Goal: Task Accomplishment & Management: Manage account settings

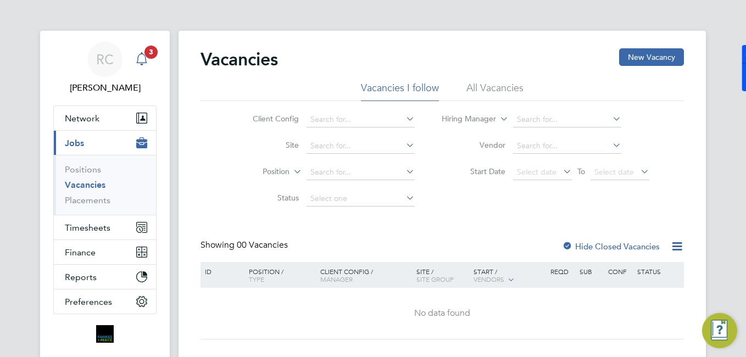
drag, startPoint x: 135, startPoint y: 75, endPoint x: 136, endPoint y: 66, distance: 8.9
click at [135, 75] on link "Notifications 3" at bounding box center [142, 59] width 22 height 35
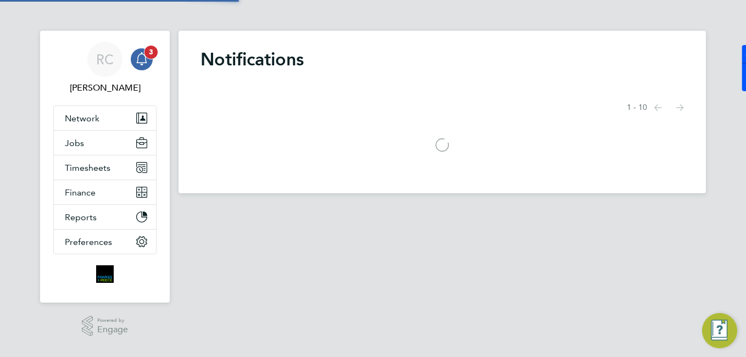
click at [141, 55] on icon "Main navigation" at bounding box center [141, 58] width 13 height 13
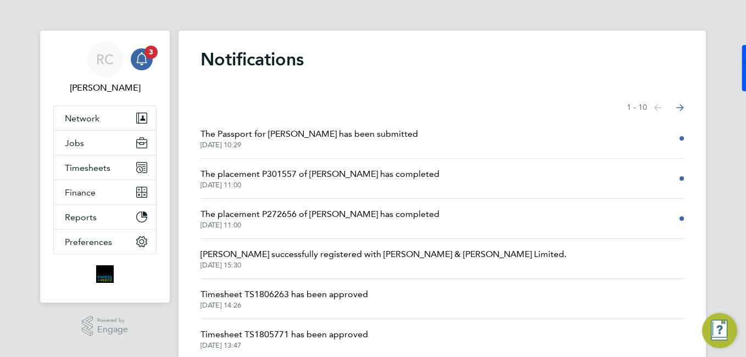
click at [341, 216] on span "The placement P272656 of [PERSON_NAME] has completed" at bounding box center [320, 214] width 239 height 13
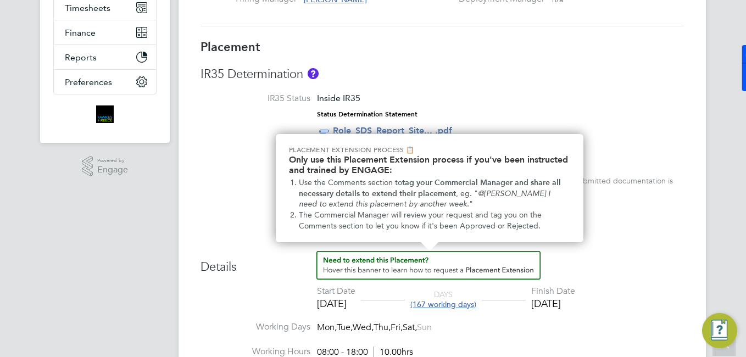
click at [434, 265] on img "How to extend a Placement?" at bounding box center [428, 265] width 224 height 29
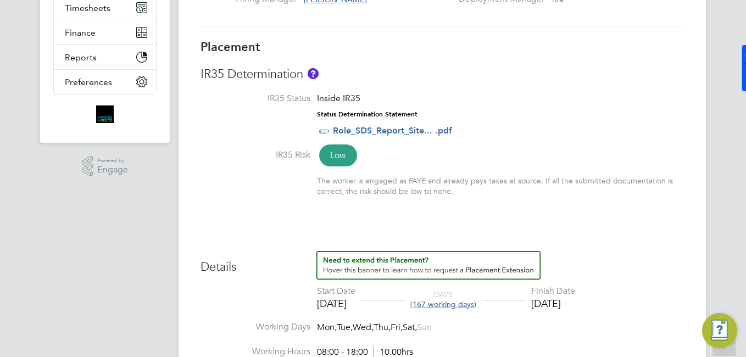
click at [415, 260] on img "How to extend a Placement?" at bounding box center [428, 265] width 224 height 29
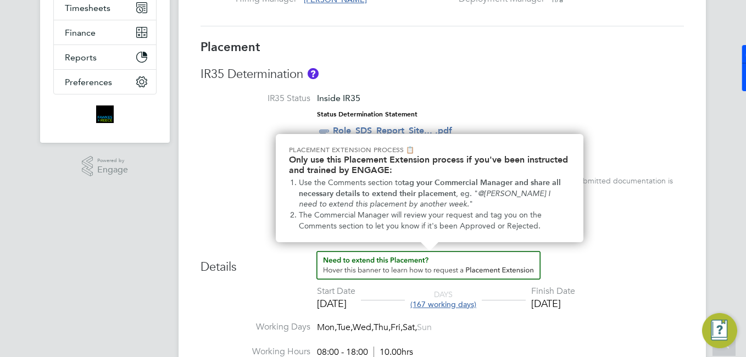
click at [449, 224] on li "The Commercial Manager will review your request and tag you on the Comments sec…" at bounding box center [434, 220] width 271 height 21
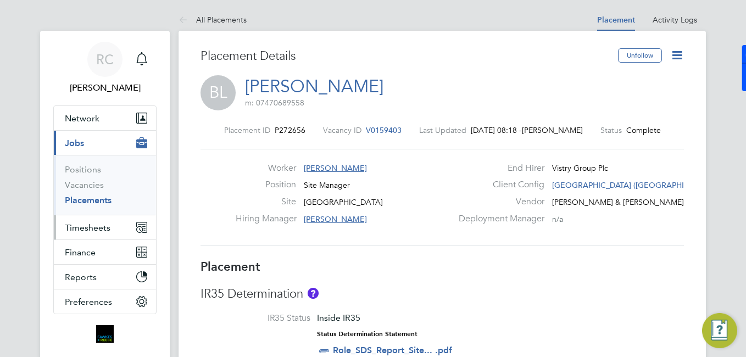
click at [87, 229] on span "Timesheets" at bounding box center [88, 227] width 46 height 10
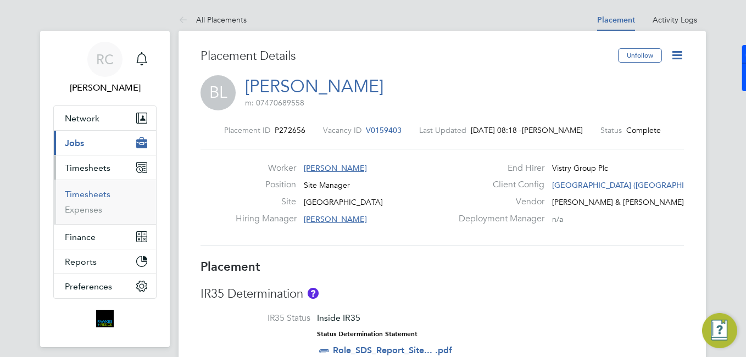
drag, startPoint x: 95, startPoint y: 195, endPoint x: 109, endPoint y: 182, distance: 19.4
click at [94, 194] on link "Timesheets" at bounding box center [88, 194] width 46 height 10
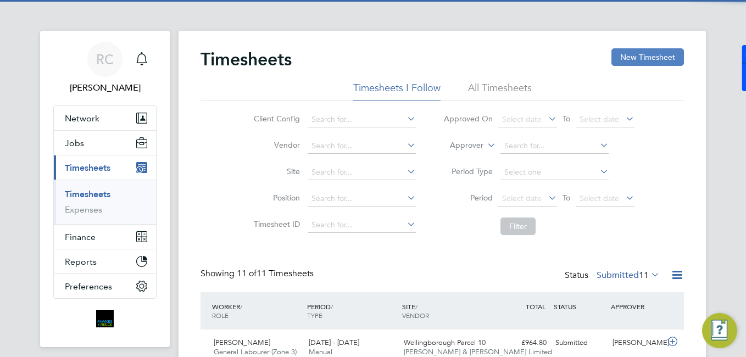
click at [635, 53] on button "New Timesheet" at bounding box center [647, 57] width 73 height 18
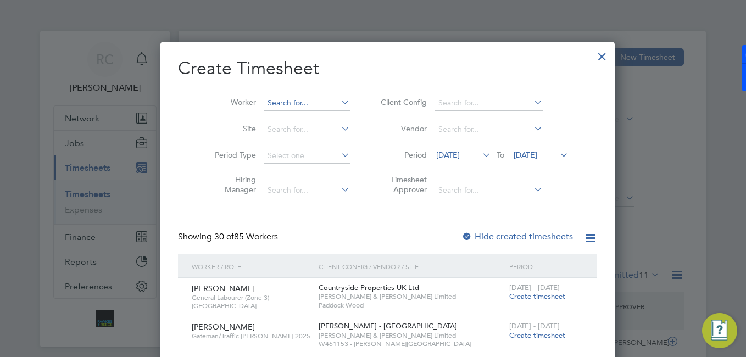
click at [298, 101] on input at bounding box center [307, 103] width 86 height 15
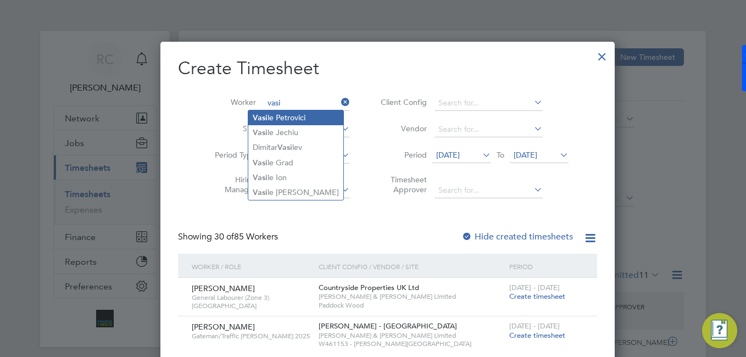
type input "vasi"
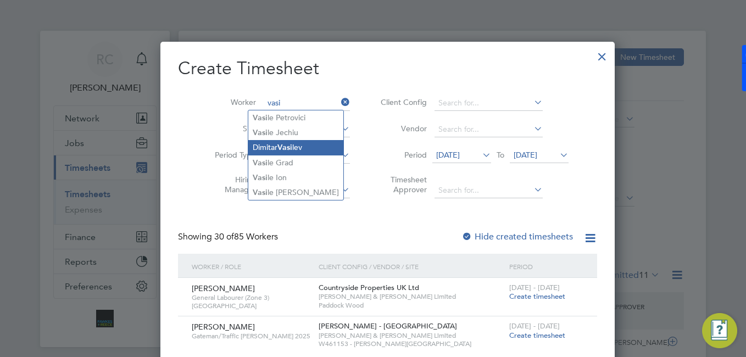
click at [318, 144] on li "[PERSON_NAME] [PERSON_NAME]" at bounding box center [295, 147] width 95 height 15
type input "[PERSON_NAME]"
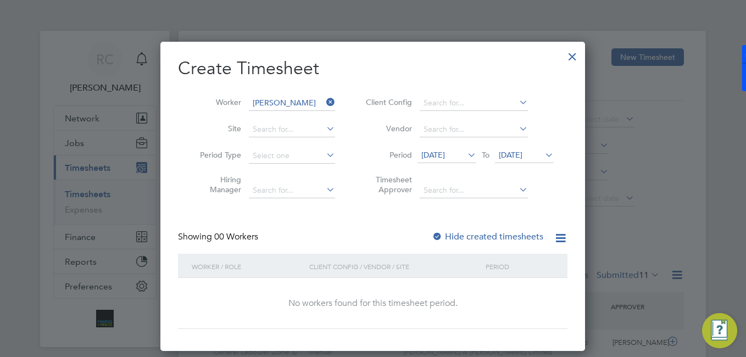
click at [573, 51] on div at bounding box center [573, 54] width 20 height 20
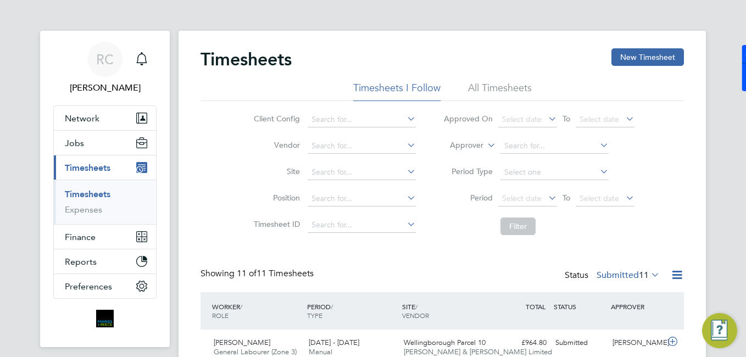
scroll to position [37, 96]
click at [656, 54] on button "New Timesheet" at bounding box center [647, 57] width 73 height 18
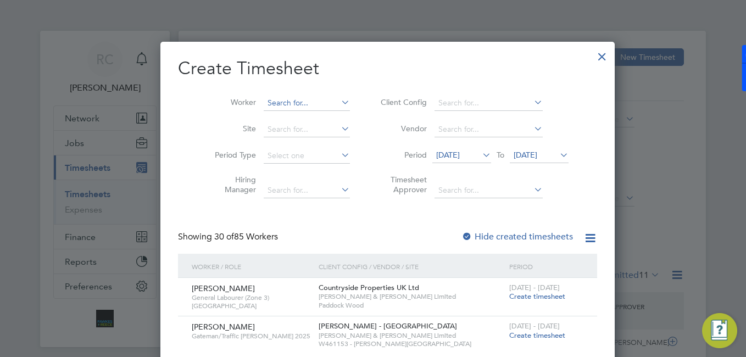
click at [289, 109] on li "Worker" at bounding box center [278, 103] width 171 height 26
click at [314, 92] on li "Worker" at bounding box center [278, 103] width 171 height 26
click at [319, 98] on input at bounding box center [307, 103] width 86 height 15
click at [339, 101] on icon at bounding box center [339, 101] width 0 height 15
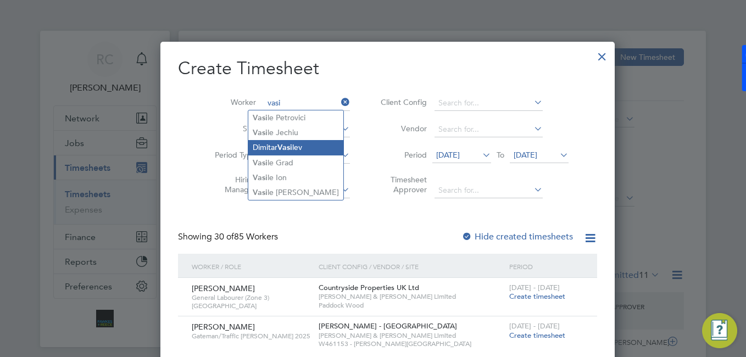
click at [281, 153] on li "[PERSON_NAME] [PERSON_NAME]" at bounding box center [295, 147] width 95 height 15
type input "[PERSON_NAME]"
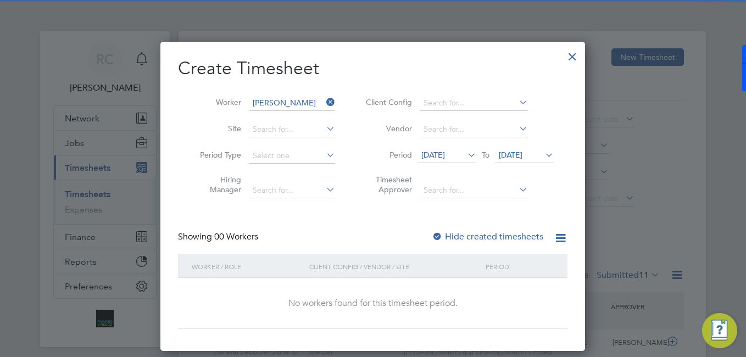
click at [494, 237] on label "Hide created timesheets" at bounding box center [488, 236] width 112 height 11
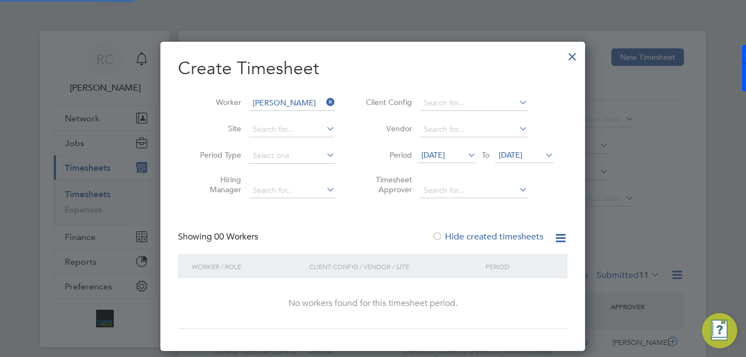
click at [440, 147] on li "Period [DATE] To [DATE]" at bounding box center [458, 156] width 219 height 26
click at [445, 152] on span "[DATE]" at bounding box center [433, 155] width 24 height 10
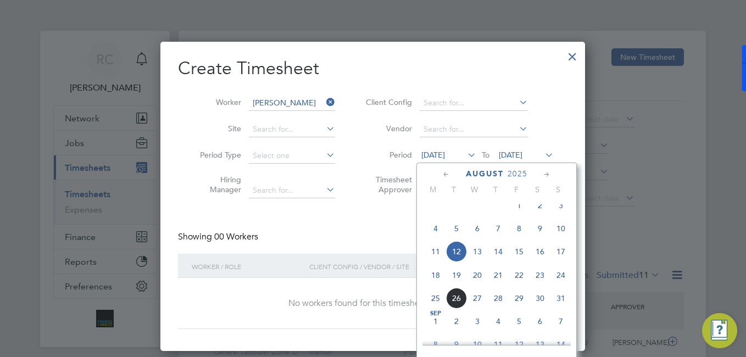
click at [441, 282] on span "18" at bounding box center [435, 275] width 21 height 21
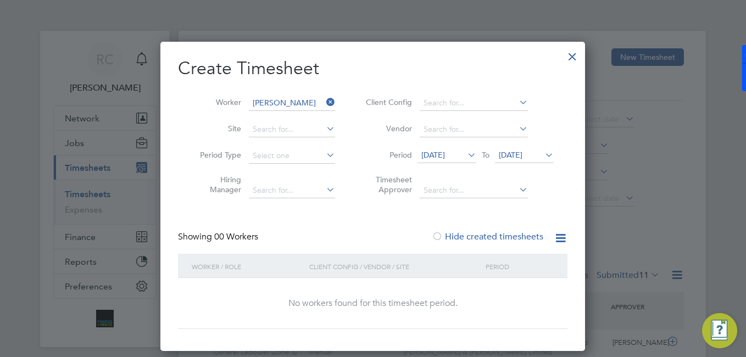
click at [522, 157] on span "[DATE]" at bounding box center [511, 155] width 24 height 10
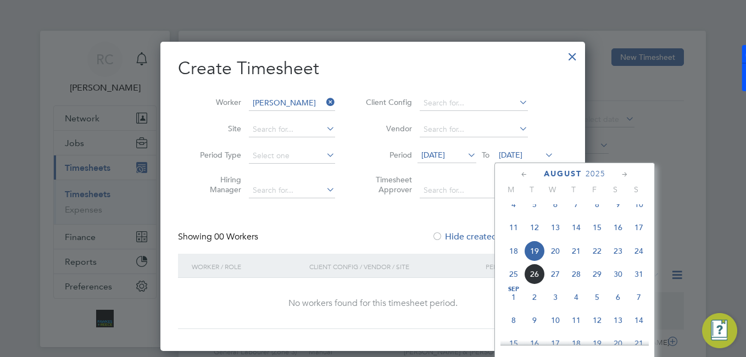
click at [640, 258] on span "24" at bounding box center [638, 251] width 21 height 21
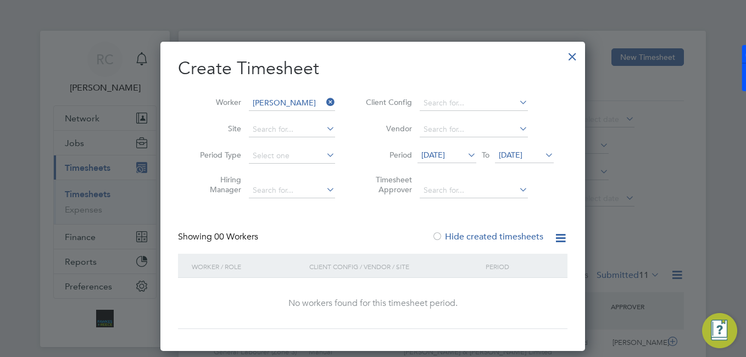
click at [324, 104] on icon at bounding box center [324, 101] width 0 height 15
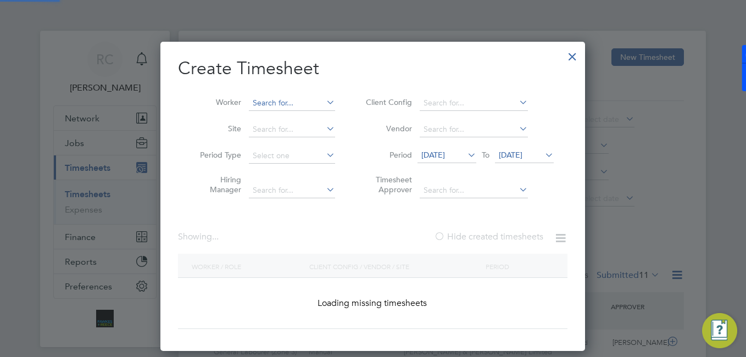
click at [268, 104] on input at bounding box center [292, 103] width 86 height 15
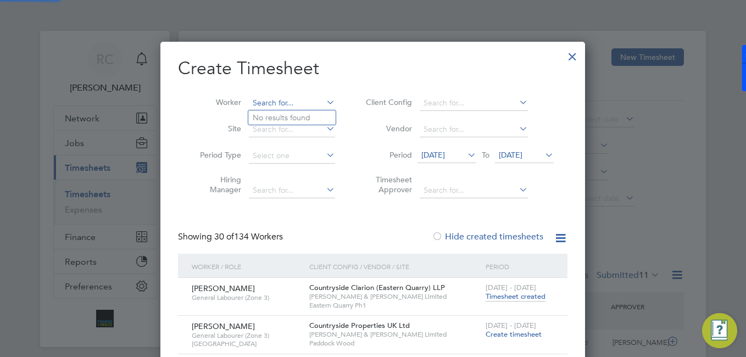
scroll to position [1618, 425]
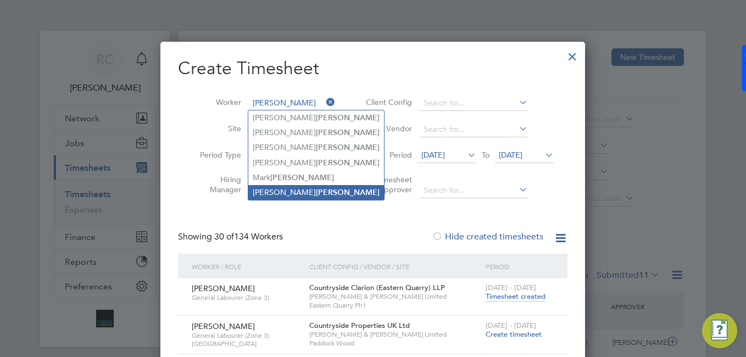
click at [278, 188] on li "[PERSON_NAME]" at bounding box center [316, 192] width 136 height 15
type input "[PERSON_NAME]"
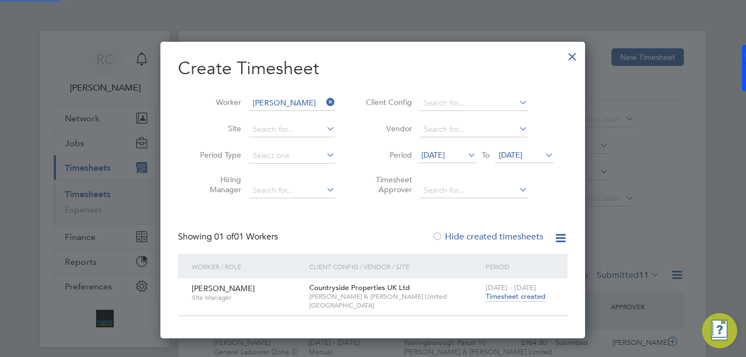
scroll to position [5, 5]
click at [532, 298] on span "Timesheet created" at bounding box center [516, 297] width 60 height 10
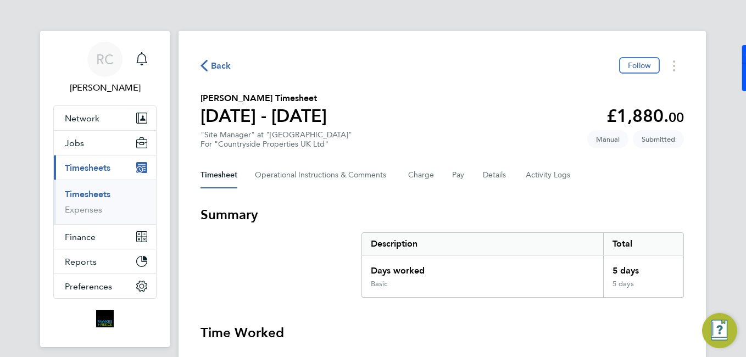
click at [104, 194] on link "Timesheets" at bounding box center [88, 194] width 46 height 10
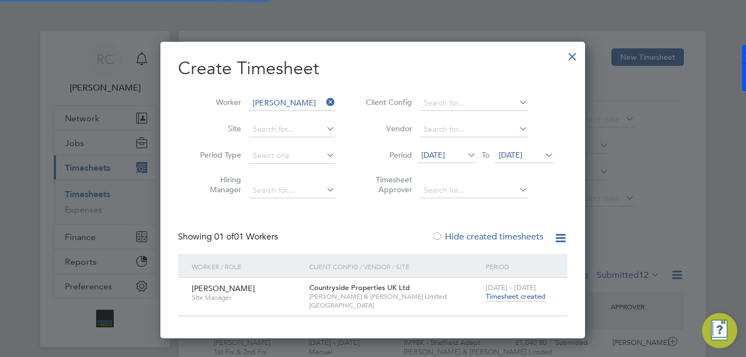
scroll to position [28, 96]
click at [577, 43] on div "Create Timesheet Worker [PERSON_NAME] Site Period Type Hiring Manager Client Co…" at bounding box center [372, 190] width 425 height 297
click at [576, 45] on div at bounding box center [573, 54] width 20 height 20
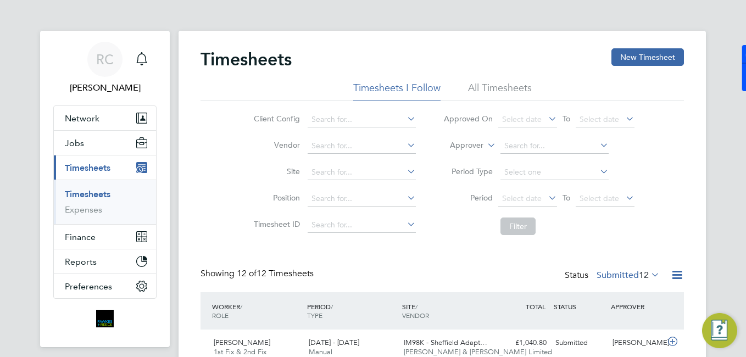
click at [91, 190] on link "Timesheets" at bounding box center [88, 194] width 46 height 10
drag, startPoint x: 674, startPoint y: 56, endPoint x: 623, endPoint y: 56, distance: 50.5
click at [672, 56] on button "New Timesheet" at bounding box center [647, 57] width 73 height 18
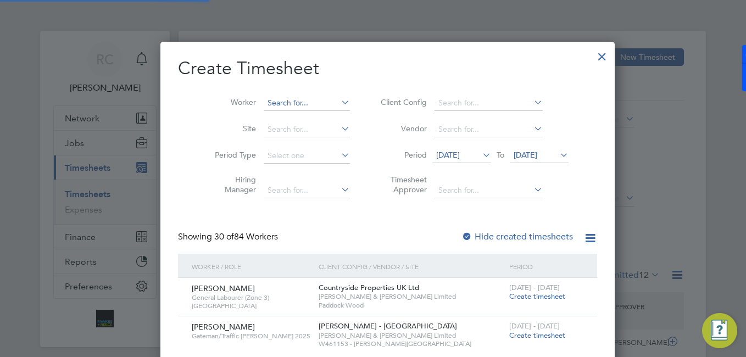
click at [304, 99] on input at bounding box center [307, 103] width 86 height 15
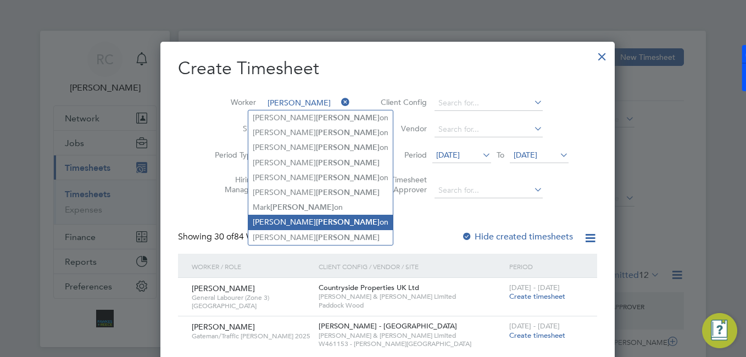
click at [287, 223] on li "[PERSON_NAME] on" at bounding box center [320, 222] width 144 height 15
type input "[PERSON_NAME]"
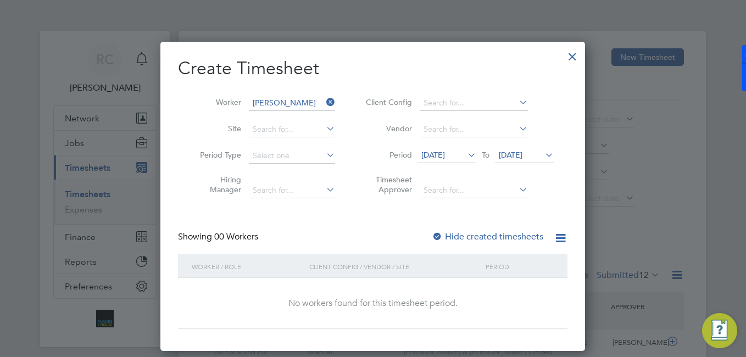
click at [461, 239] on label "Hide created timesheets" at bounding box center [488, 236] width 112 height 11
click at [445, 150] on span "[DATE]" at bounding box center [433, 155] width 24 height 10
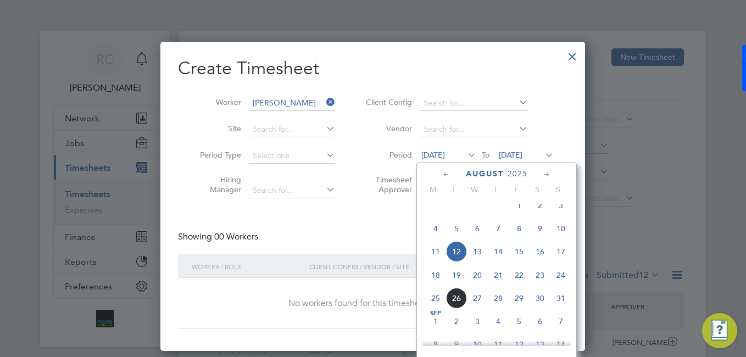
click at [437, 286] on span "18" at bounding box center [435, 275] width 21 height 21
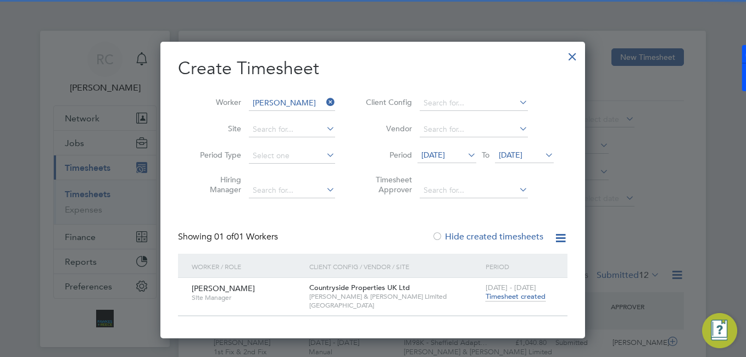
click at [501, 294] on span "Timesheet created" at bounding box center [516, 297] width 60 height 10
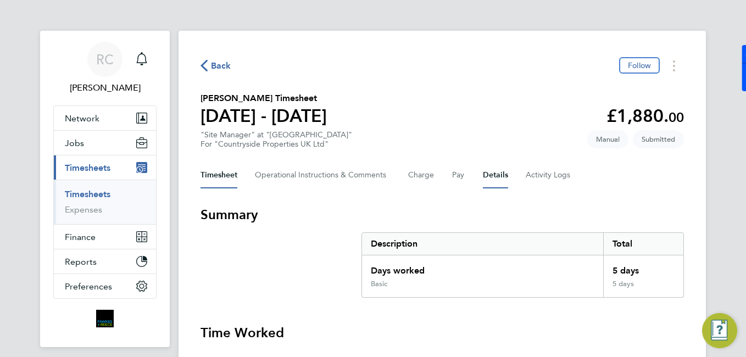
click at [506, 175] on button "Details" at bounding box center [495, 175] width 25 height 26
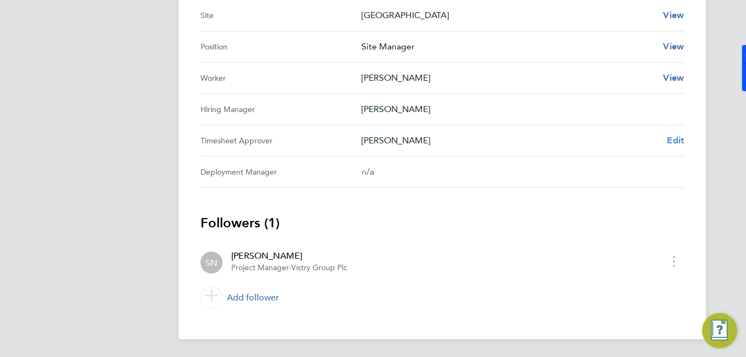
click at [678, 140] on span "Edit" at bounding box center [675, 140] width 17 height 10
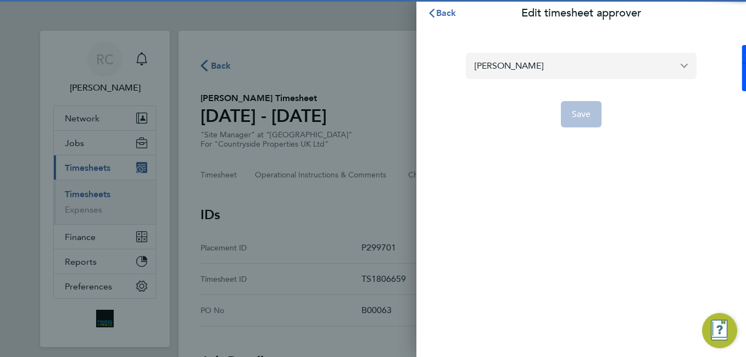
click at [584, 65] on input "[PERSON_NAME]" at bounding box center [581, 66] width 231 height 26
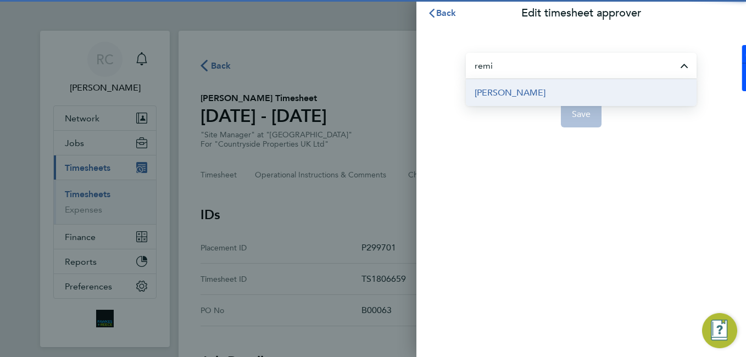
click at [542, 98] on li "[PERSON_NAME]" at bounding box center [581, 92] width 231 height 27
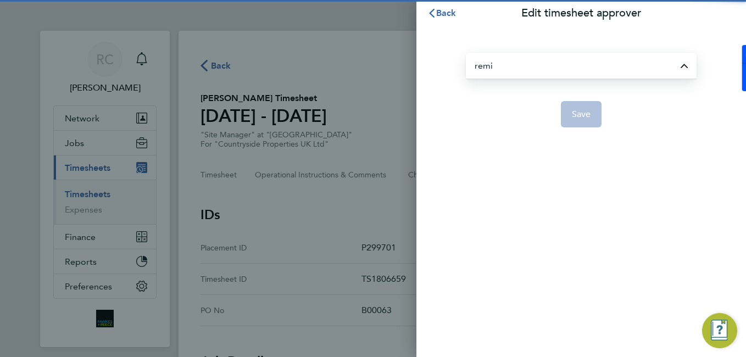
type input "[PERSON_NAME]"
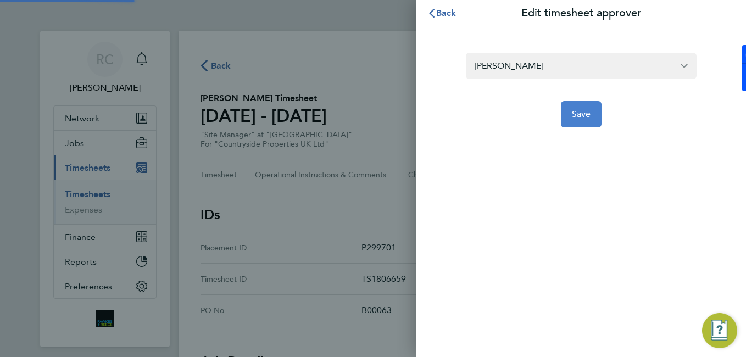
click at [593, 119] on button "Save" at bounding box center [581, 114] width 41 height 26
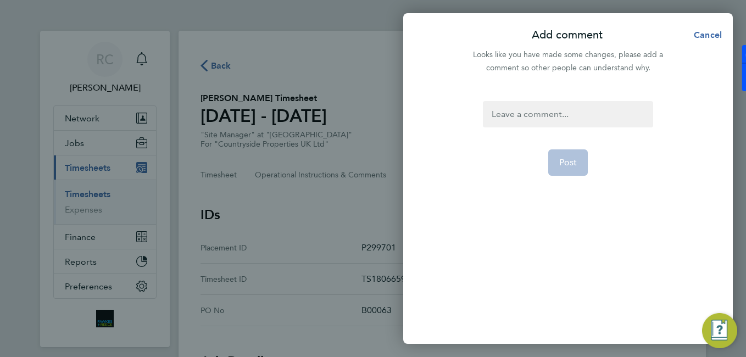
click at [557, 120] on div at bounding box center [568, 114] width 170 height 26
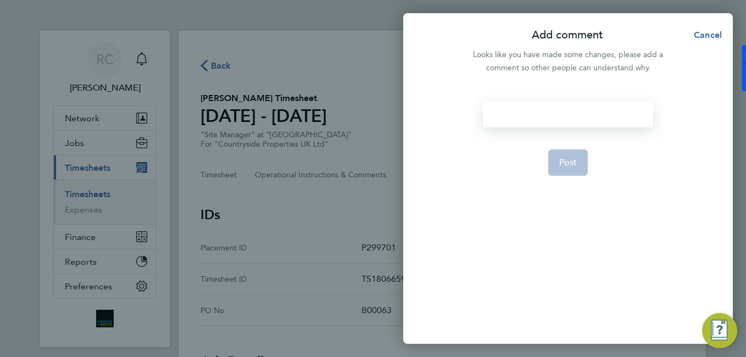
click at [550, 112] on div at bounding box center [568, 114] width 170 height 26
click at [565, 174] on button "Post" at bounding box center [568, 162] width 40 height 26
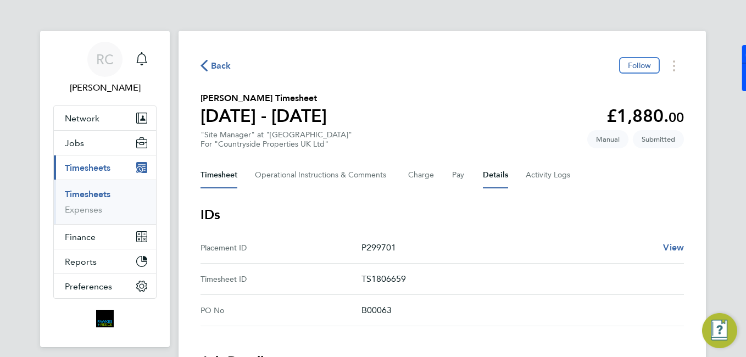
click at [220, 178] on button "Timesheet" at bounding box center [219, 175] width 37 height 26
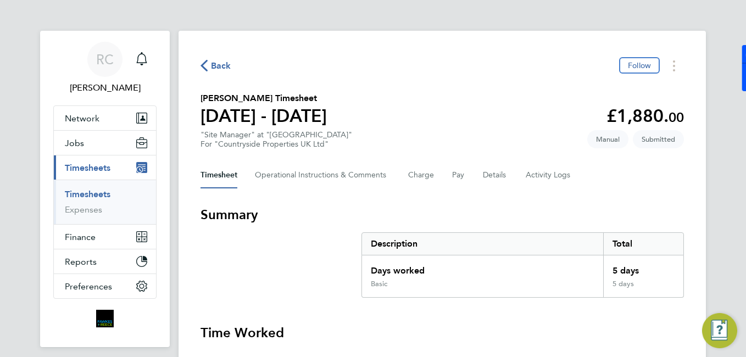
click at [102, 195] on link "Timesheets" at bounding box center [88, 194] width 46 height 10
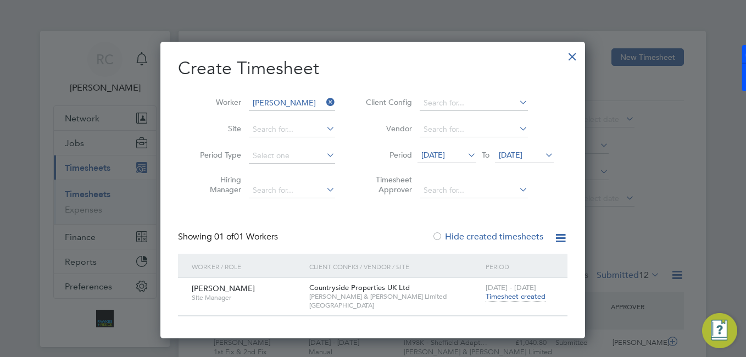
click at [324, 102] on icon at bounding box center [324, 101] width 0 height 15
click at [309, 106] on input at bounding box center [292, 103] width 86 height 15
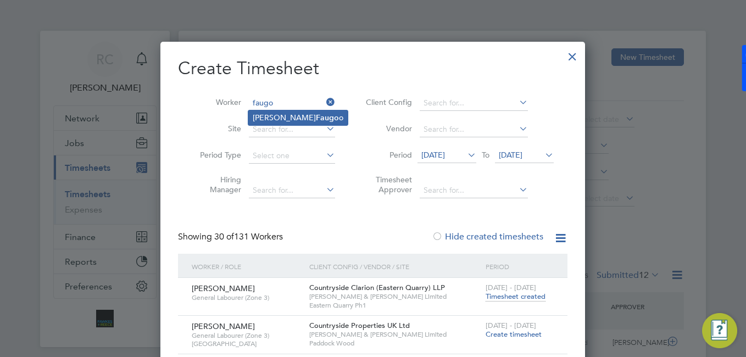
click at [308, 121] on li "[PERSON_NAME] o" at bounding box center [297, 117] width 99 height 15
type input "[PERSON_NAME]"
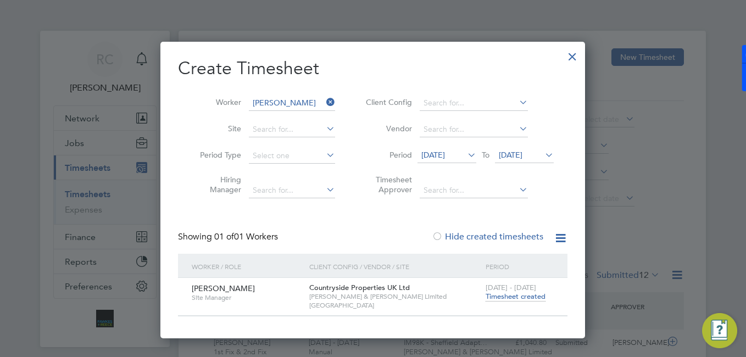
click at [510, 294] on span "Timesheet created" at bounding box center [516, 297] width 60 height 10
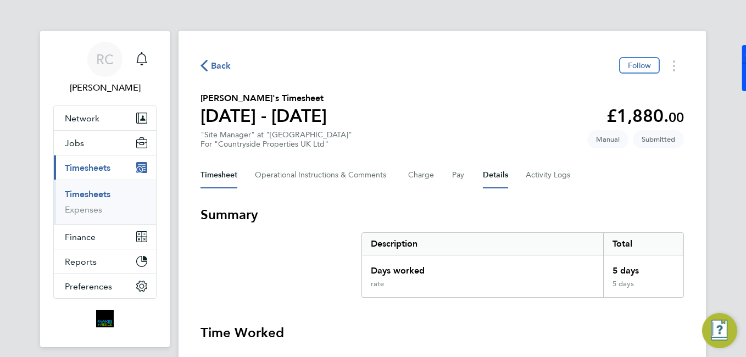
click at [497, 179] on button "Details" at bounding box center [495, 175] width 25 height 26
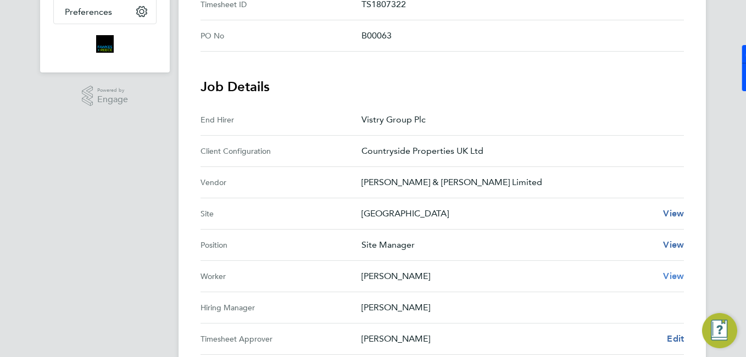
click at [674, 280] on span "View" at bounding box center [673, 276] width 21 height 10
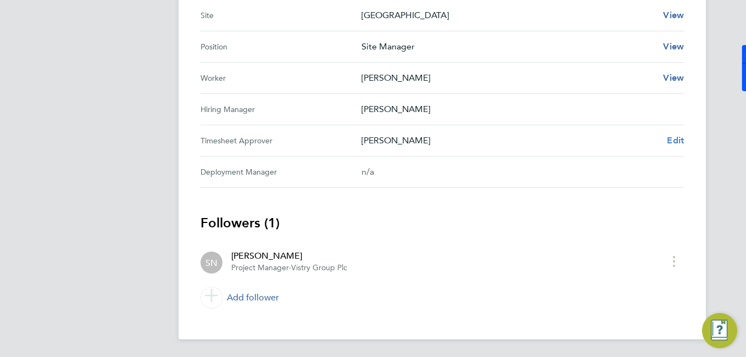
click at [671, 143] on span "Edit" at bounding box center [675, 140] width 17 height 10
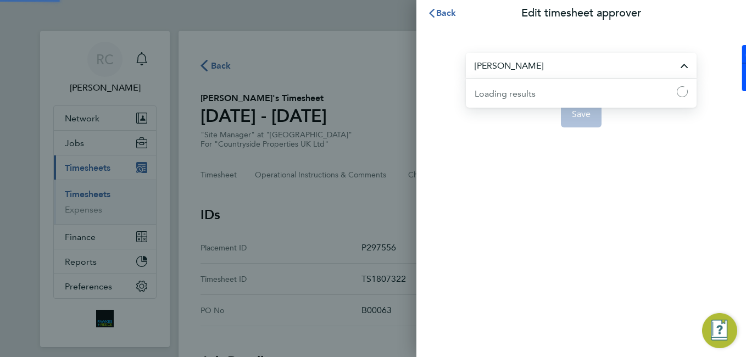
click at [546, 61] on input "[PERSON_NAME]" at bounding box center [581, 66] width 231 height 26
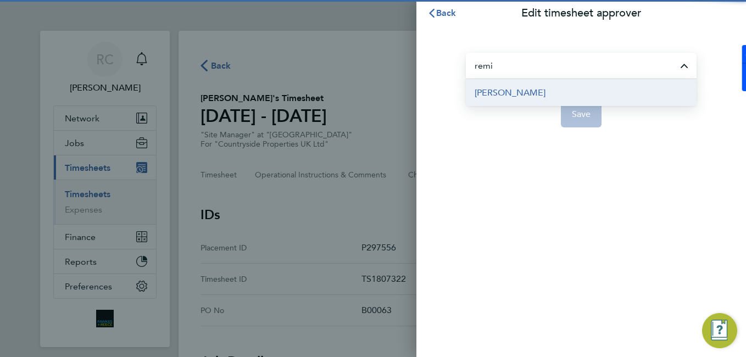
click at [505, 99] on span "[PERSON_NAME]" at bounding box center [510, 92] width 71 height 13
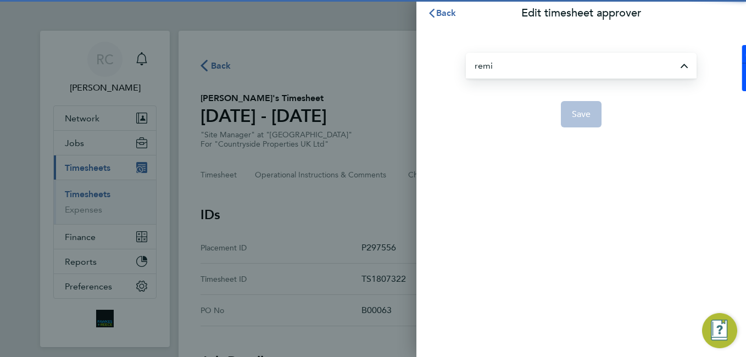
type input "[PERSON_NAME]"
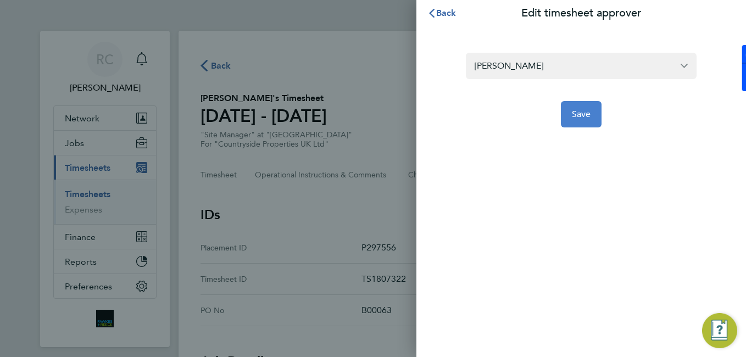
click at [583, 123] on button "Save" at bounding box center [581, 114] width 41 height 26
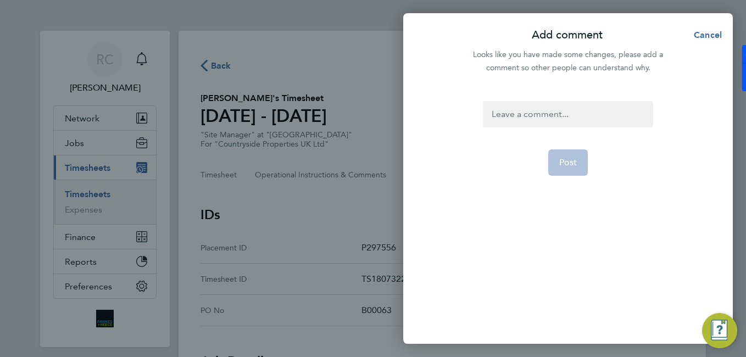
click at [566, 116] on div at bounding box center [568, 114] width 170 height 26
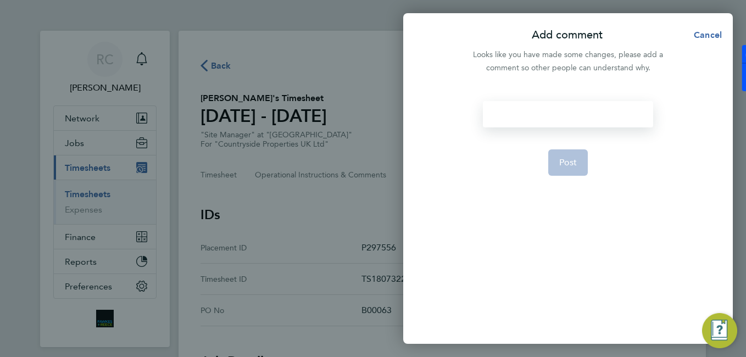
click at [566, 116] on div at bounding box center [568, 114] width 170 height 26
click at [561, 157] on span "Post" at bounding box center [568, 162] width 18 height 11
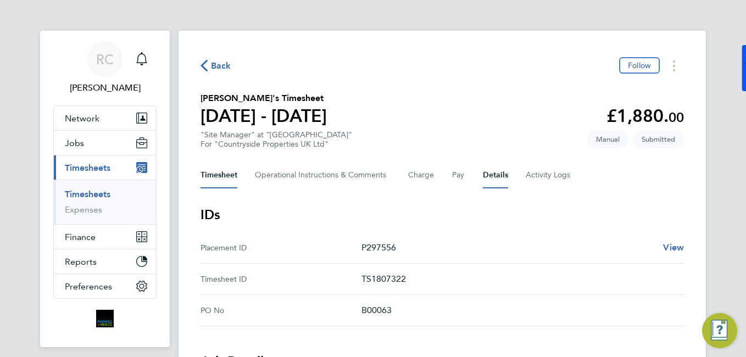
click at [216, 176] on button "Timesheet" at bounding box center [219, 175] width 37 height 26
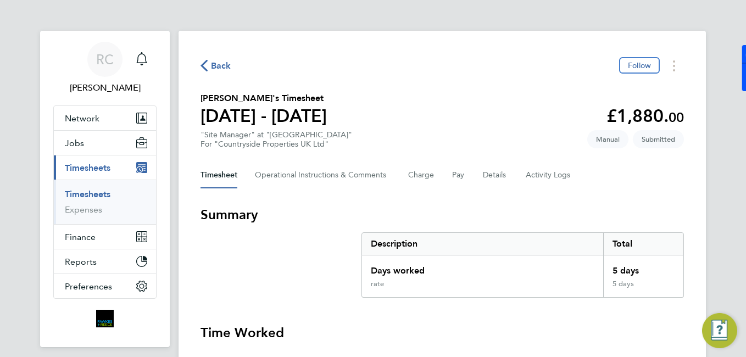
click at [107, 188] on ul "Timesheets Expenses" at bounding box center [105, 202] width 102 height 44
click at [73, 193] on link "Timesheets" at bounding box center [88, 194] width 46 height 10
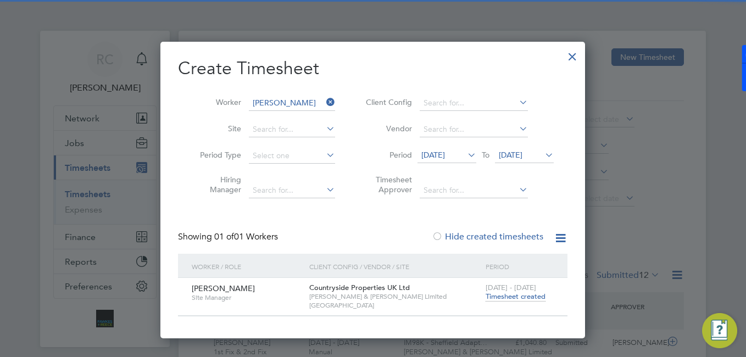
click at [324, 102] on icon at bounding box center [324, 101] width 0 height 15
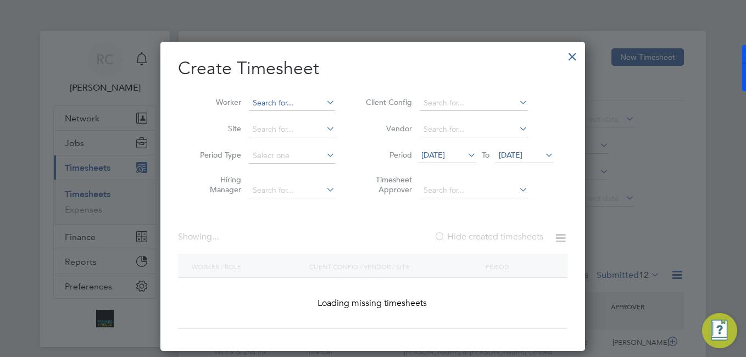
click at [309, 104] on input at bounding box center [292, 103] width 86 height 15
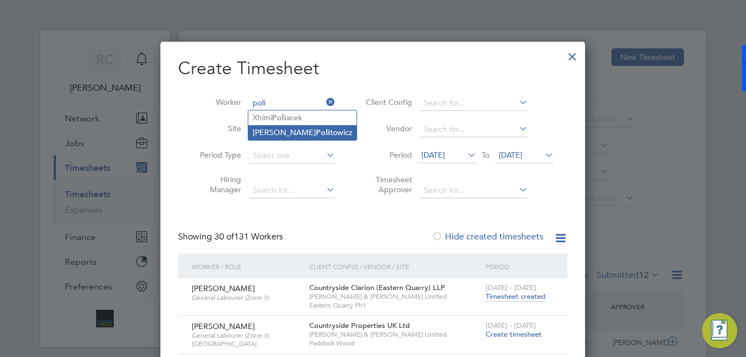
type input "[PERSON_NAME]"
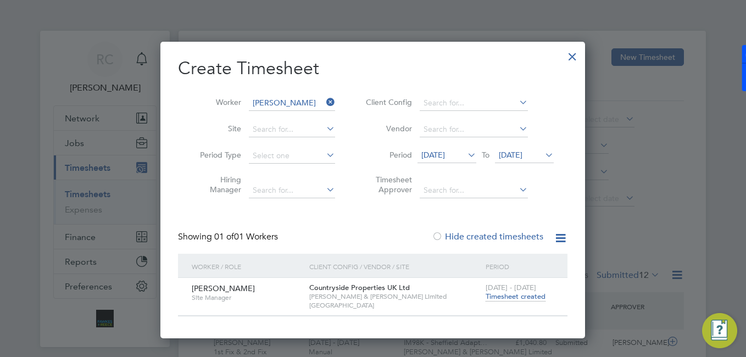
click at [504, 297] on span "Timesheet created" at bounding box center [516, 297] width 60 height 10
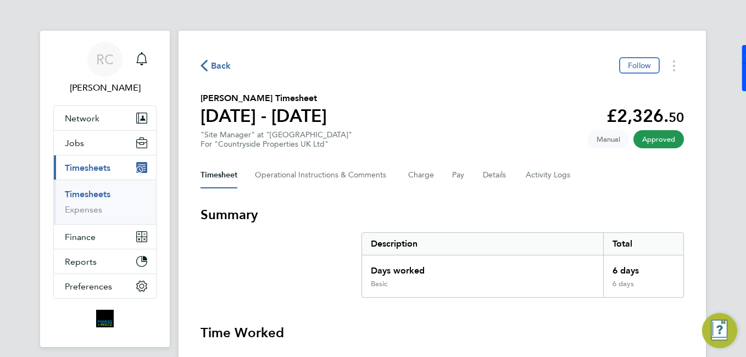
click at [204, 68] on icon "button" at bounding box center [204, 66] width 7 height 12
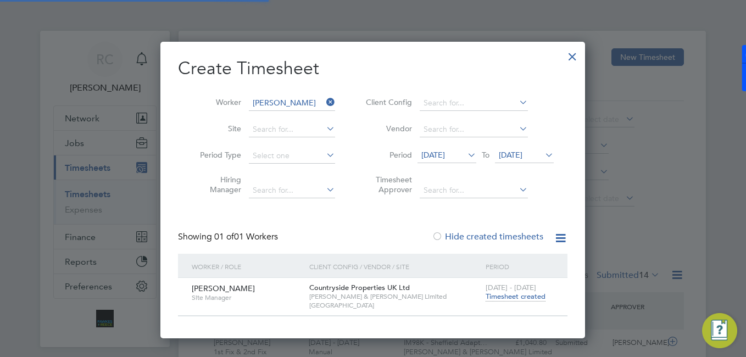
scroll to position [28, 96]
click at [324, 98] on icon at bounding box center [324, 101] width 0 height 15
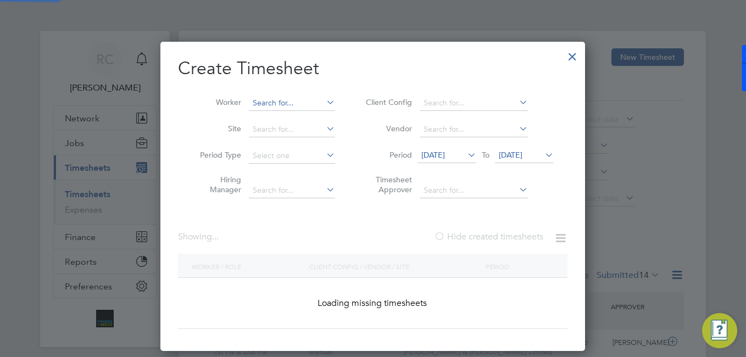
click at [311, 102] on input at bounding box center [292, 103] width 86 height 15
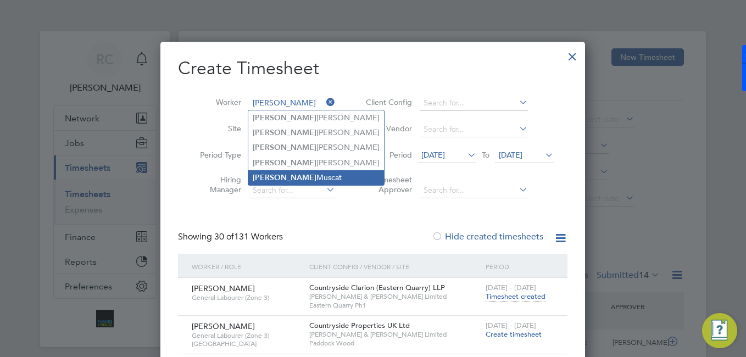
click at [272, 170] on li "[PERSON_NAME]" at bounding box center [316, 177] width 136 height 15
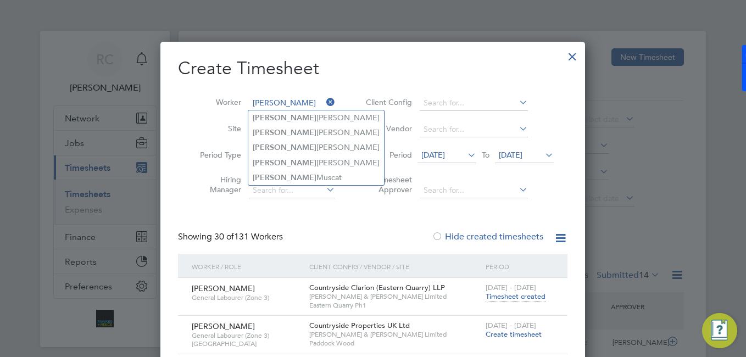
type input "[PERSON_NAME]"
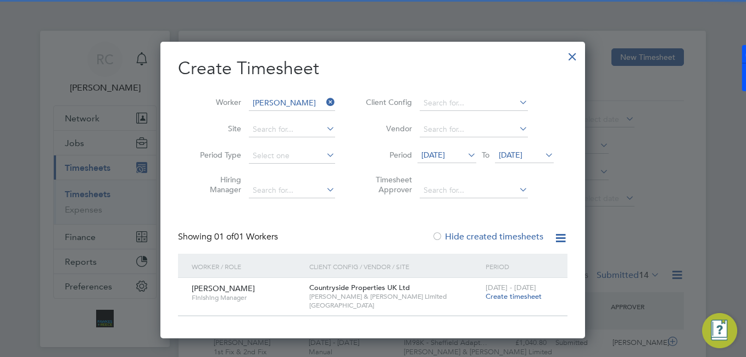
click at [505, 298] on span "Create timesheet" at bounding box center [514, 296] width 56 height 9
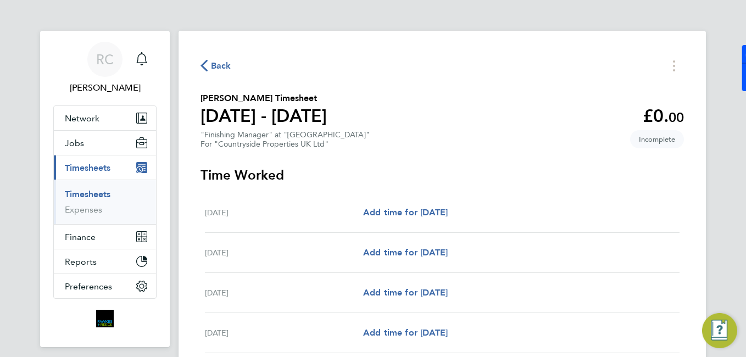
click at [221, 65] on span "Back" at bounding box center [221, 65] width 20 height 13
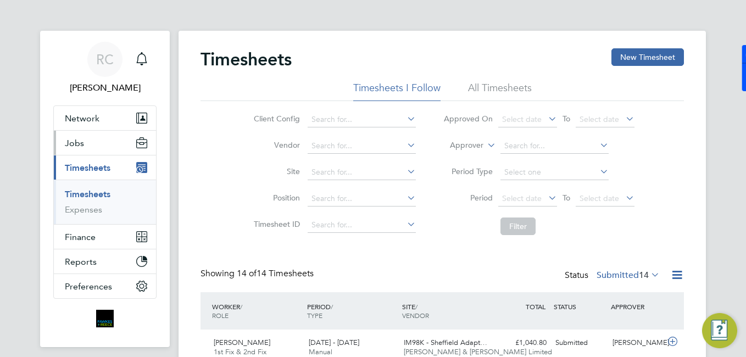
click at [94, 141] on button "Jobs" at bounding box center [105, 143] width 102 height 24
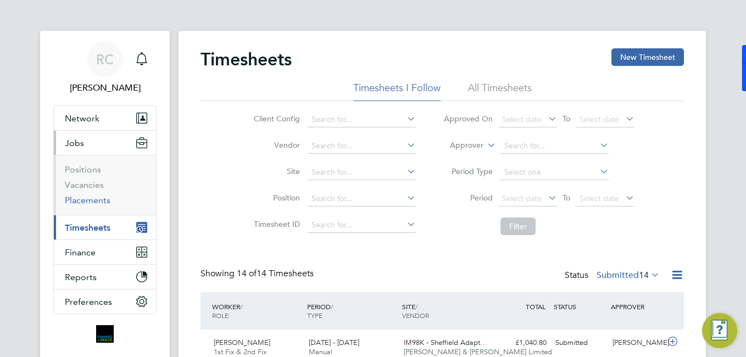
click at [91, 203] on link "Placements" at bounding box center [88, 200] width 46 height 10
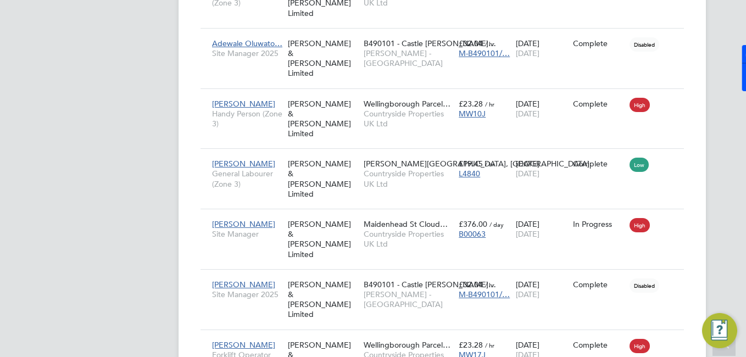
scroll to position [510, 0]
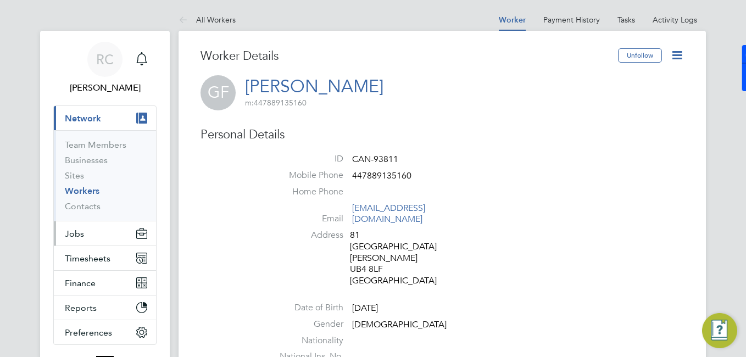
click at [93, 231] on button "Jobs" at bounding box center [105, 233] width 102 height 24
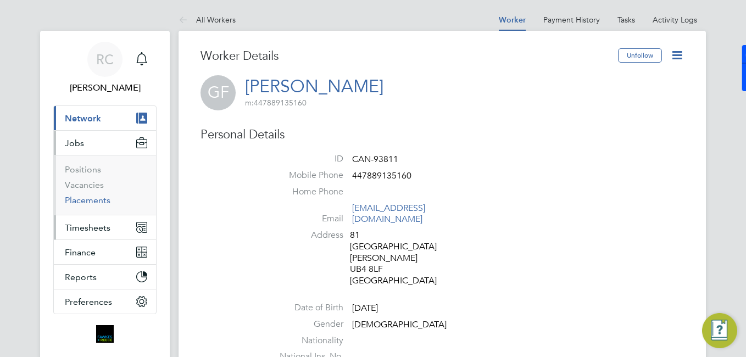
drag, startPoint x: 96, startPoint y: 200, endPoint x: 79, endPoint y: 235, distance: 38.6
click at [96, 201] on link "Placements" at bounding box center [88, 200] width 46 height 10
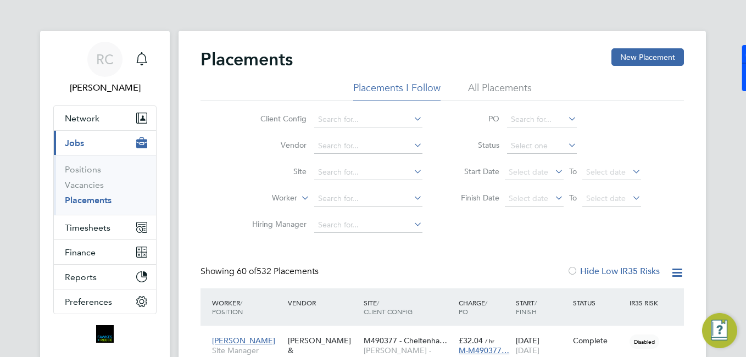
drag, startPoint x: 184, startPoint y: 248, endPoint x: 29, endPoint y: -33, distance: 320.9
click at [514, 91] on li "All Placements" at bounding box center [500, 91] width 64 height 20
click at [379, 81] on li "Placements I Follow" at bounding box center [396, 91] width 87 height 20
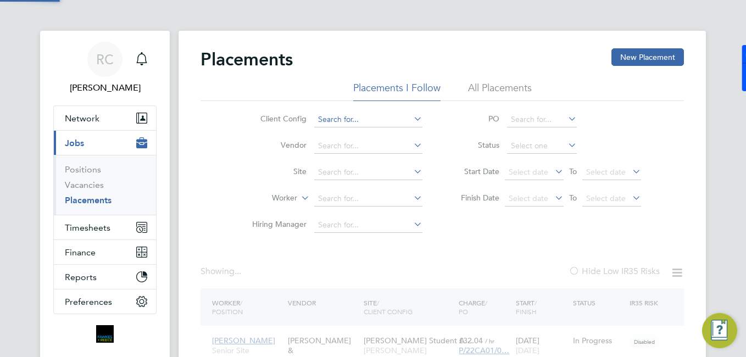
click at [376, 115] on input at bounding box center [368, 119] width 108 height 15
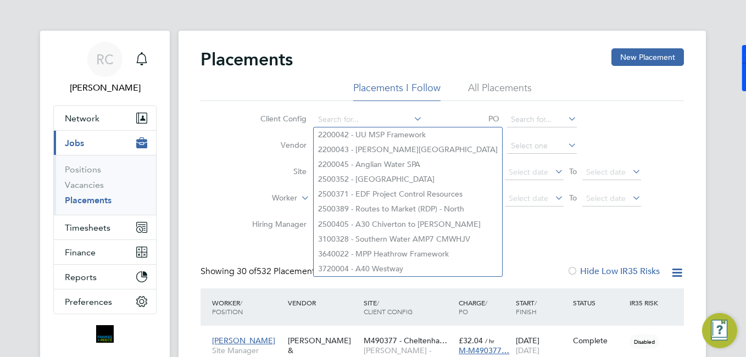
drag, startPoint x: 290, startPoint y: 165, endPoint x: 310, endPoint y: 187, distance: 29.6
click at [290, 166] on li "Site" at bounding box center [333, 172] width 207 height 26
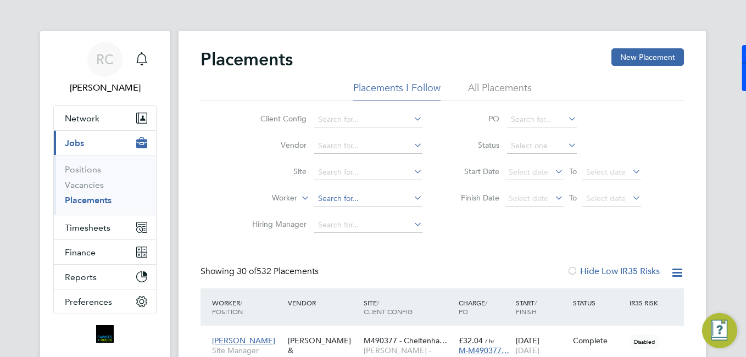
click at [326, 197] on input at bounding box center [368, 198] width 108 height 15
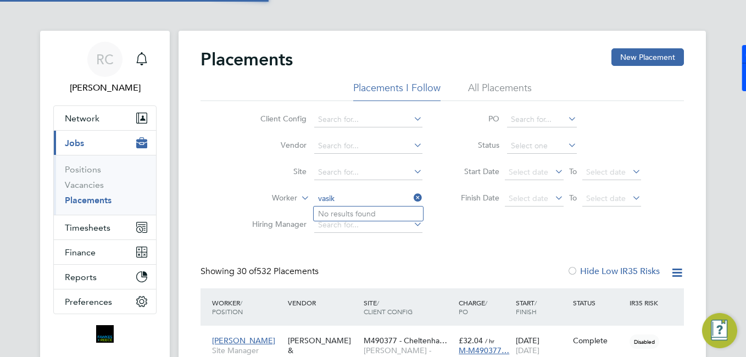
click at [357, 191] on input "vasik" at bounding box center [368, 198] width 108 height 15
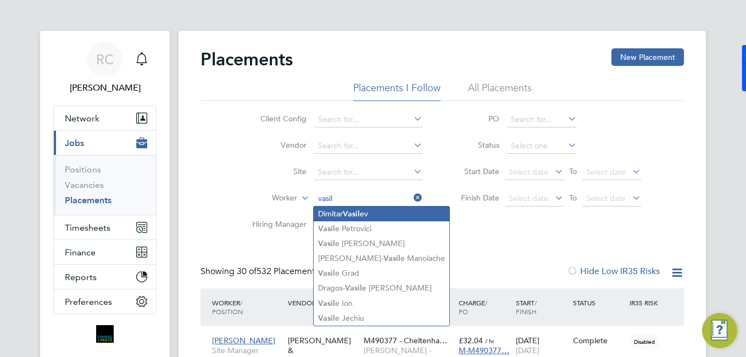
click at [358, 213] on b "Vasil" at bounding box center [351, 213] width 17 height 9
type input "[PERSON_NAME]"
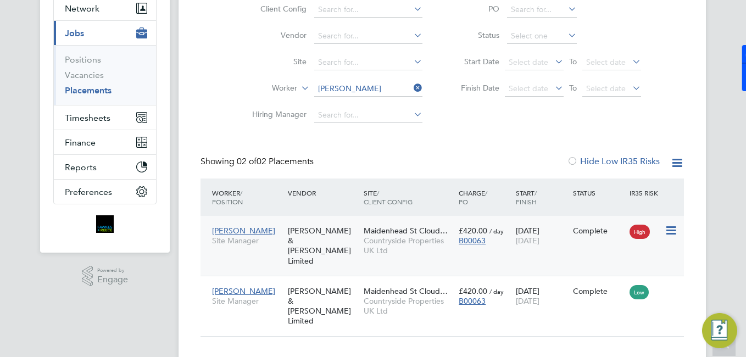
click at [293, 231] on div "[PERSON_NAME] & [PERSON_NAME] Limited" at bounding box center [323, 245] width 76 height 51
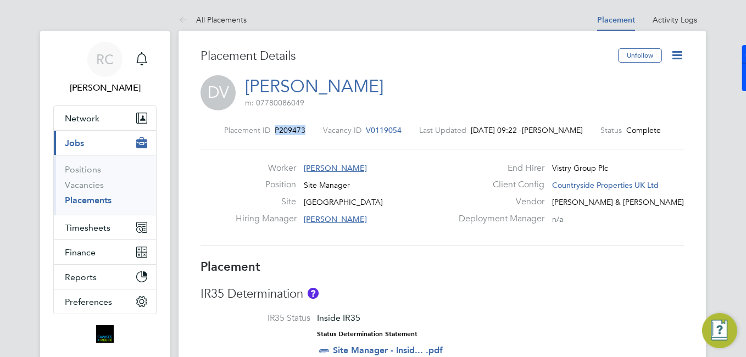
drag, startPoint x: 296, startPoint y: 132, endPoint x: 273, endPoint y: 132, distance: 22.5
click at [273, 132] on div "Placement ID P209473 Vacancy ID V0119054 Last Updated 26 Aug 2025, 09:22 - Roby…" at bounding box center [442, 130] width 483 height 10
drag, startPoint x: 420, startPoint y: 131, endPoint x: 280, endPoint y: 129, distance: 139.5
click at [271, 130] on div "Placement ID P209473 Vacancy ID V0119054 Last Updated 26 Aug 2025, 09:22 - Roby…" at bounding box center [442, 130] width 483 height 10
click at [411, 130] on div "Placement ID P209473 Vacancy ID V0119054 Last Updated 26 Aug 2025, 09:22 - Roby…" at bounding box center [442, 130] width 483 height 10
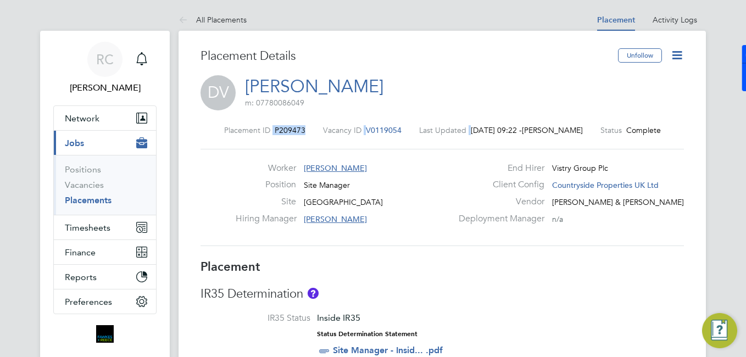
drag, startPoint x: 411, startPoint y: 130, endPoint x: 275, endPoint y: 126, distance: 135.7
click at [271, 127] on div "Placement ID P209473 Vacancy ID V0119054 Last Updated 26 Aug 2025, 09:22 - Roby…" at bounding box center [442, 130] width 483 height 10
click at [263, 146] on div "Placement ID P209473 Vacancy ID V0119054 Last Updated 26 Aug 2025, 09:22 - Roby…" at bounding box center [442, 185] width 483 height 147
drag, startPoint x: 271, startPoint y: 129, endPoint x: 394, endPoint y: 126, distance: 123.6
click at [394, 126] on div "Placement ID P209473 Vacancy ID V0119054 Last Updated 26 Aug 2025, 09:22 - Roby…" at bounding box center [442, 130] width 483 height 10
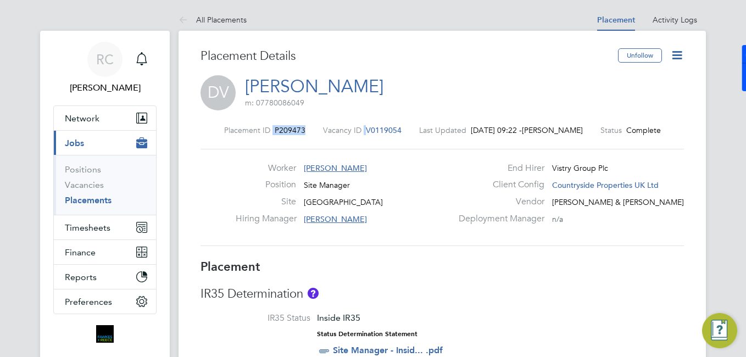
copy div "P209473 Vacancy ID"
click at [405, 126] on div "Placement ID P209473 Vacancy ID V0119054 Last Updated 26 Aug 2025, 09:22 - Roby…" at bounding box center [442, 130] width 483 height 10
click at [370, 128] on div "Placement ID P209473 Vacancy ID V0119054 Last Updated 26 Aug 2025, 09:22 - Roby…" at bounding box center [442, 130] width 483 height 10
drag, startPoint x: 361, startPoint y: 129, endPoint x: 396, endPoint y: 131, distance: 34.7
click at [396, 131] on div "Vacancy ID V0119054" at bounding box center [362, 130] width 79 height 10
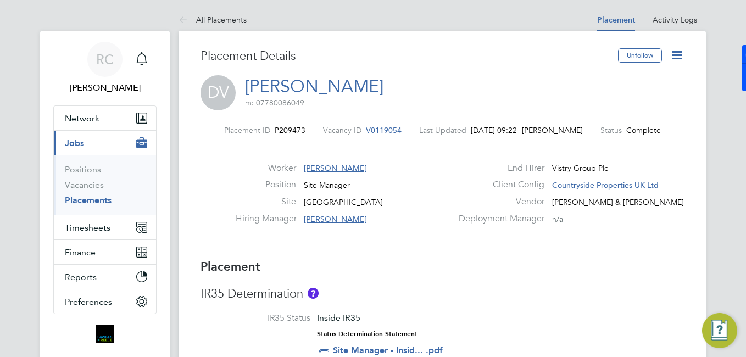
click at [388, 128] on span "V0119054" at bounding box center [384, 130] width 36 height 10
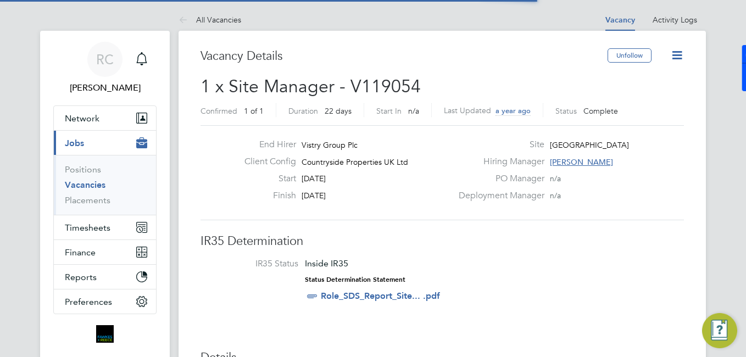
scroll to position [19, 103]
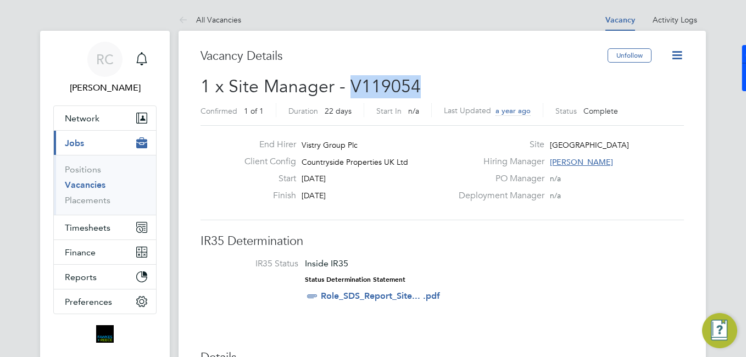
drag, startPoint x: 428, startPoint y: 81, endPoint x: 353, endPoint y: 83, distance: 75.3
click at [353, 83] on h2 "1 x Site Manager - V119054 Confirmed 1 of 1 Duration 22 days Start In n/a Last …" at bounding box center [442, 98] width 483 height 46
copy span "V119054"
